Goal: Task Accomplishment & Management: Use online tool/utility

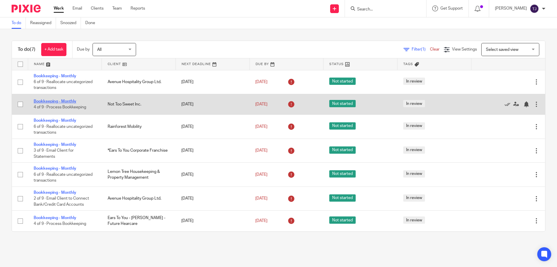
click at [63, 100] on link "Bookkeeping - Monthly" at bounding box center [55, 101] width 43 height 4
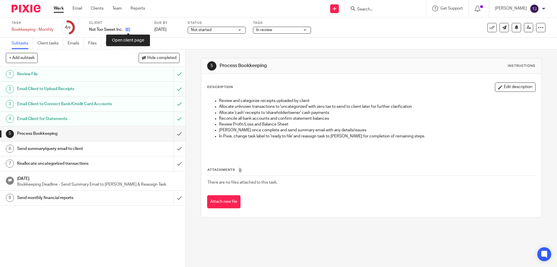
click at [126, 28] on icon at bounding box center [128, 29] width 4 height 4
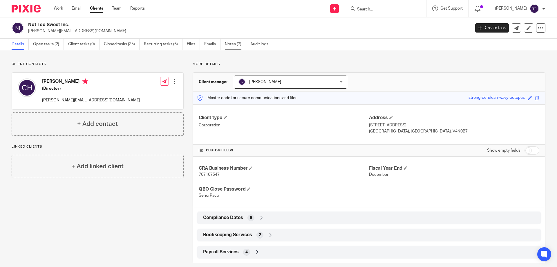
click at [230, 44] on link "Notes (2)" at bounding box center [235, 44] width 21 height 11
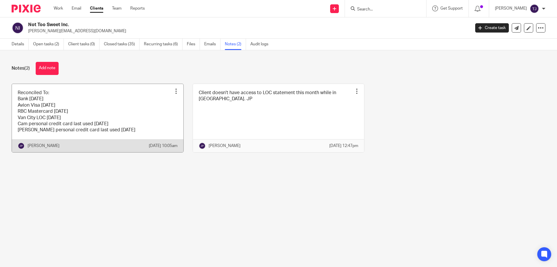
click at [61, 116] on link at bounding box center [98, 118] width 172 height 68
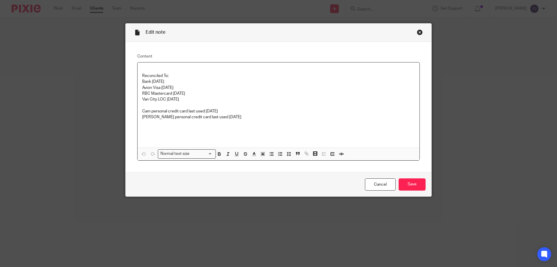
click at [177, 94] on p "RBC Mastercard July 11" at bounding box center [278, 94] width 273 height 6
click at [183, 99] on p "Van City LOC June 30" at bounding box center [278, 99] width 273 height 6
click at [405, 183] on input "Save" at bounding box center [412, 184] width 27 height 12
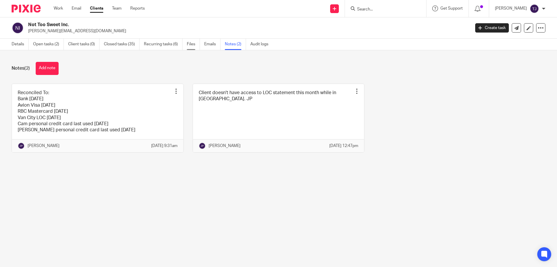
click at [191, 43] on link "Files" at bounding box center [193, 44] width 13 height 11
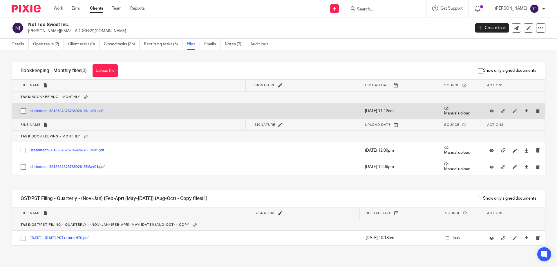
click at [57, 112] on button "statement-5813532326786926-25Jul01.pdf" at bounding box center [68, 111] width 77 height 4
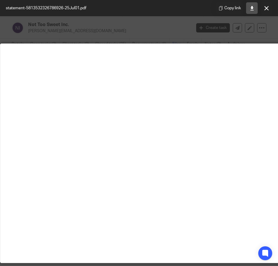
click at [254, 8] on icon at bounding box center [252, 8] width 4 height 4
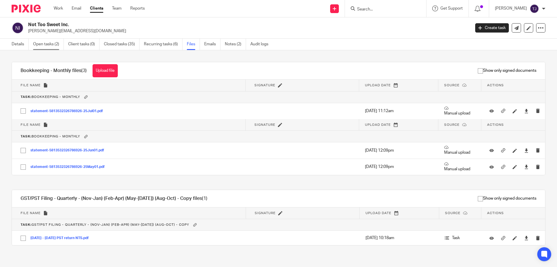
click at [40, 44] on link "Open tasks (2)" at bounding box center [48, 44] width 31 height 11
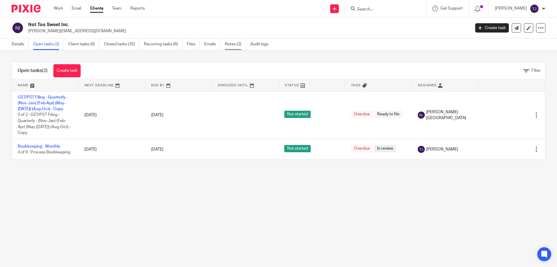
click at [237, 45] on link "Notes (2)" at bounding box center [235, 44] width 21 height 11
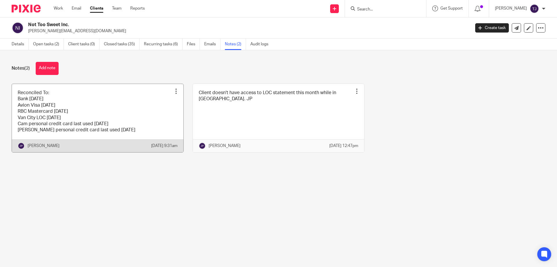
click at [63, 122] on link at bounding box center [98, 118] width 172 height 68
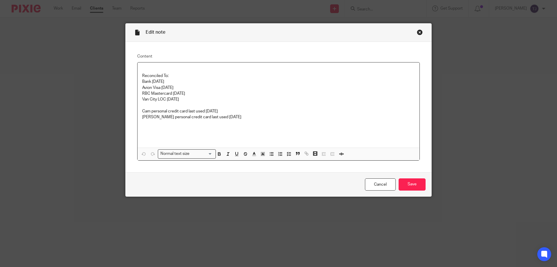
click at [183, 100] on p "Van City LOC [DATE]" at bounding box center [278, 99] width 273 height 6
click at [402, 183] on input "Save" at bounding box center [412, 184] width 27 height 12
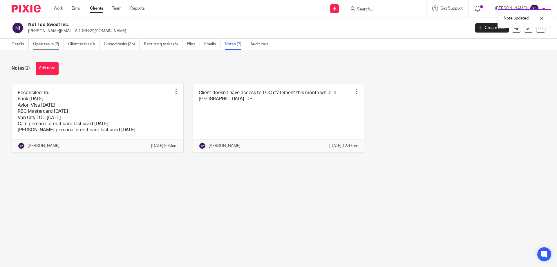
click at [46, 44] on link "Open tasks (2)" at bounding box center [48, 44] width 31 height 11
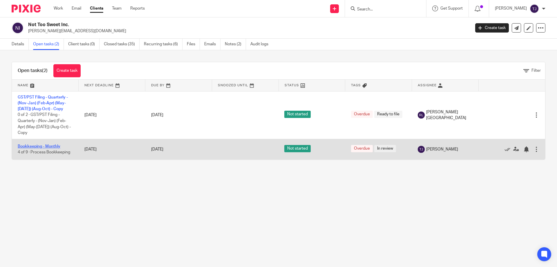
click at [35, 144] on link "Bookkeeping - Monthly" at bounding box center [39, 146] width 43 height 4
